Goal: Information Seeking & Learning: Learn about a topic

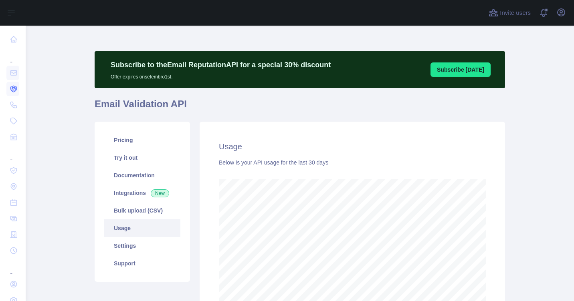
scroll to position [400396, 400130]
click at [124, 143] on link "Pricing" at bounding box center [142, 140] width 76 height 18
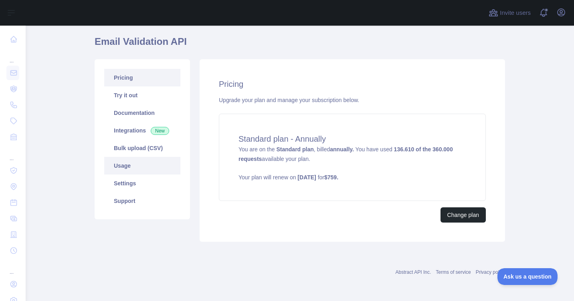
click at [125, 172] on link "Usage" at bounding box center [142, 166] width 76 height 18
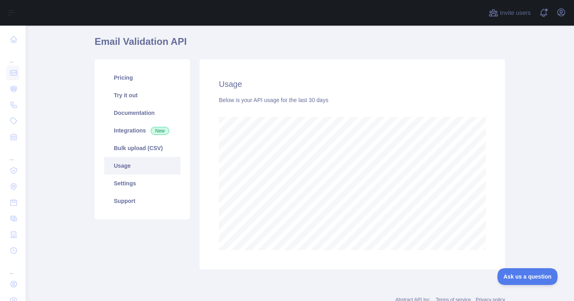
scroll to position [276, 542]
click at [137, 84] on link "Pricing" at bounding box center [142, 78] width 76 height 18
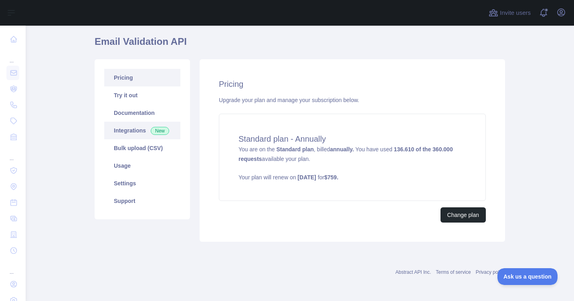
click at [137, 130] on link "Integrations New" at bounding box center [142, 131] width 76 height 18
